Goal: Information Seeking & Learning: Find specific page/section

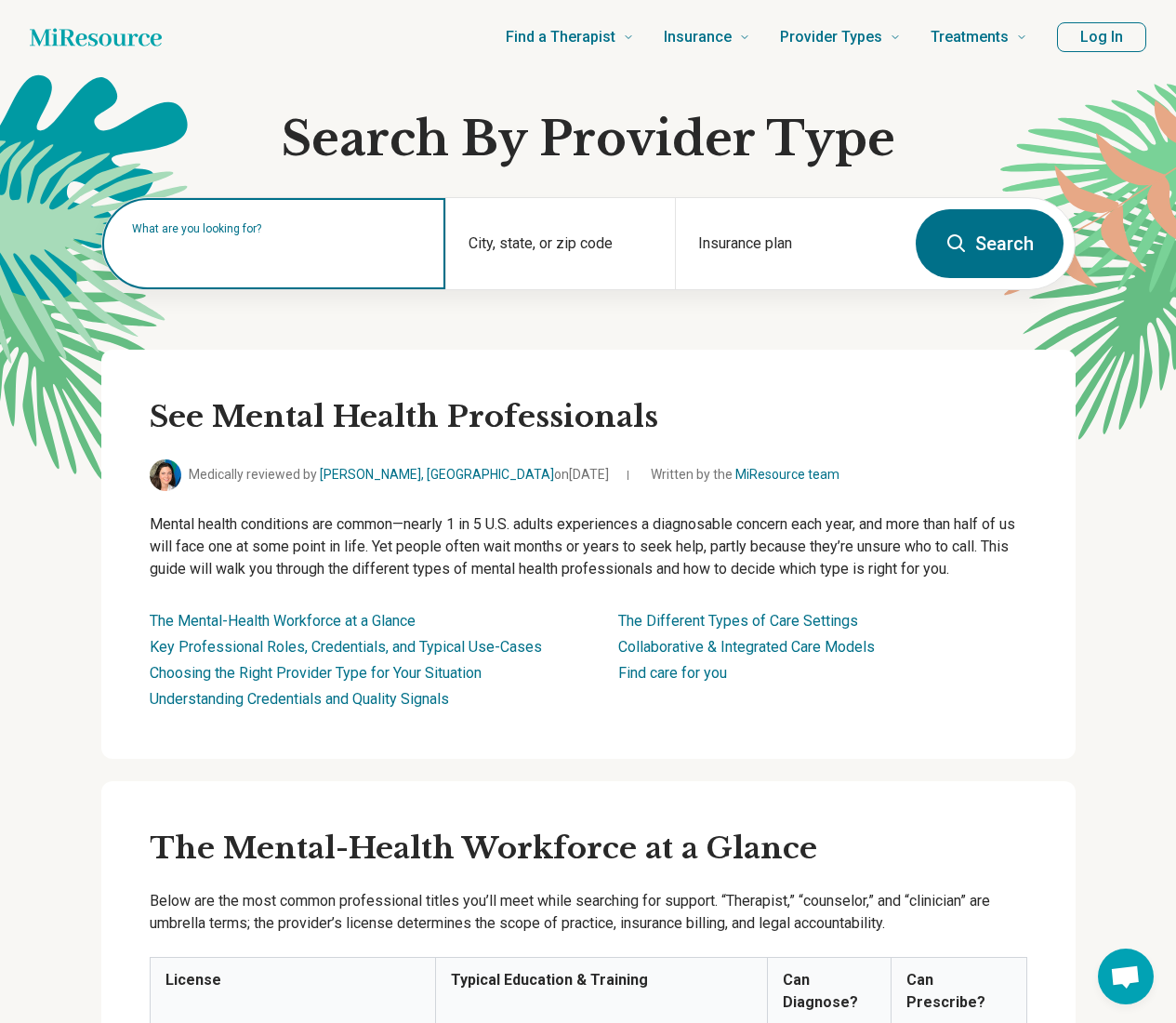
click at [277, 259] on input "text" at bounding box center [279, 252] width 292 height 23
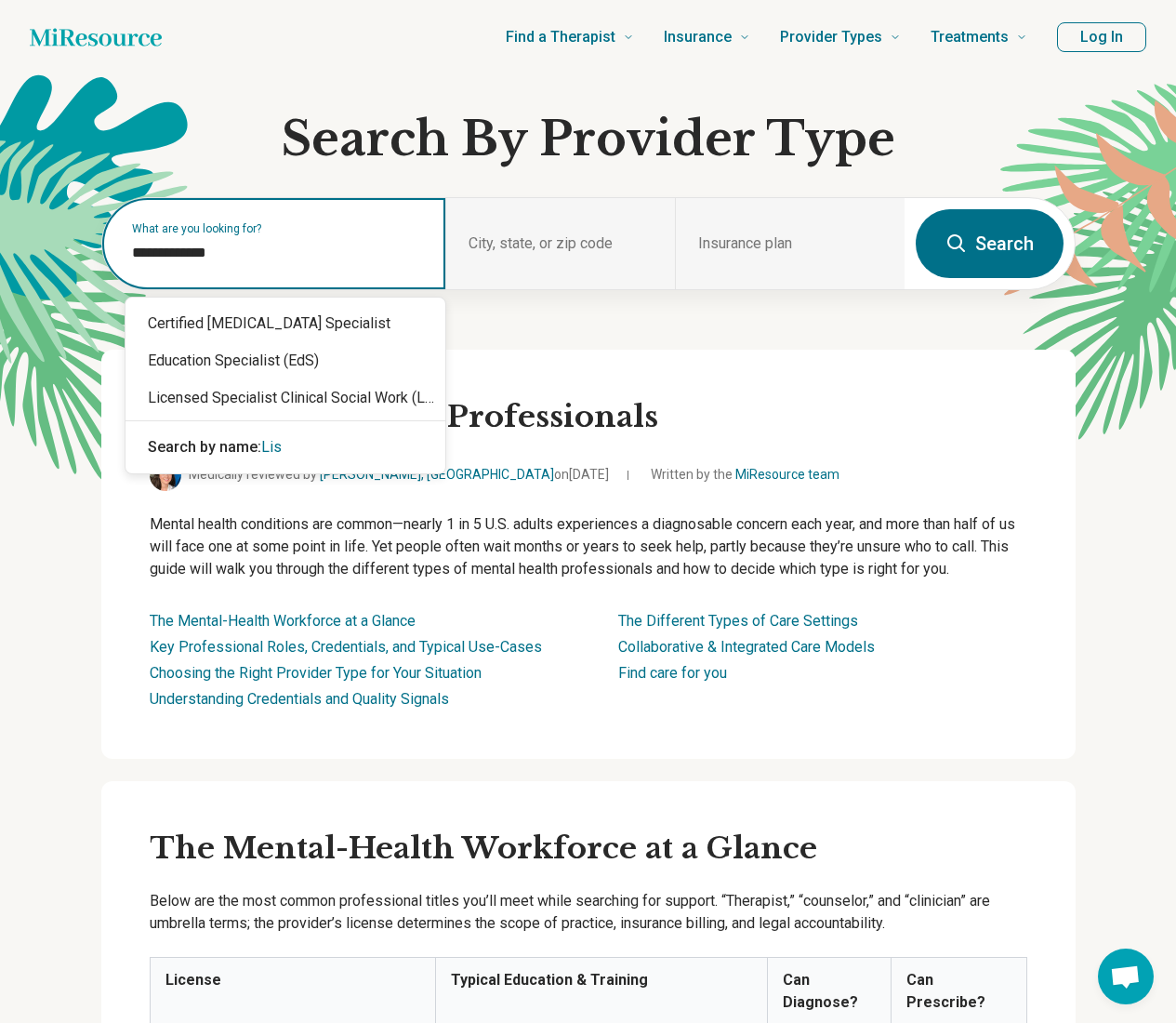
type input "**********"
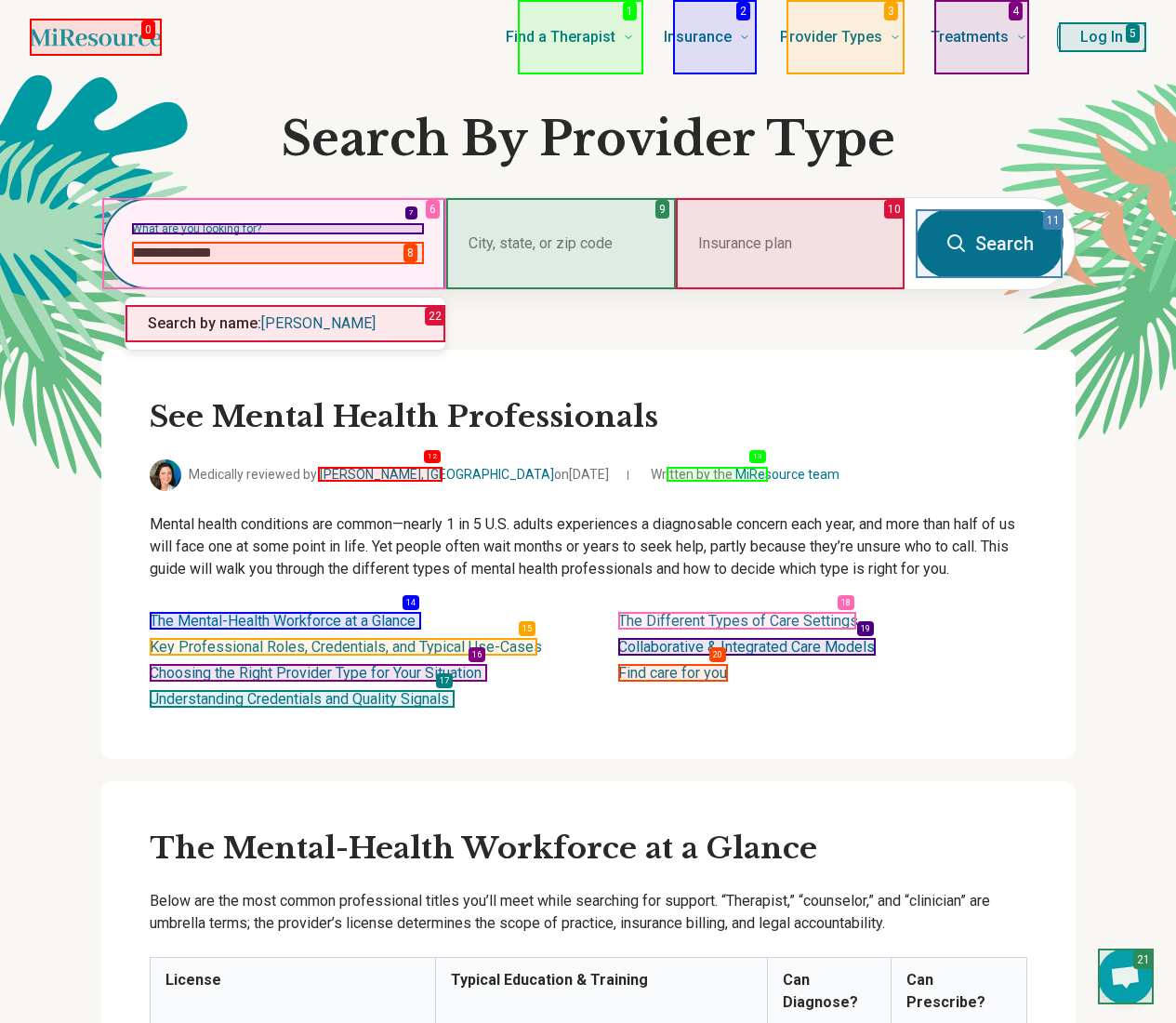
click at [284, 324] on span "[PERSON_NAME]" at bounding box center [318, 323] width 115 height 18
